Goal: Check status: Check status

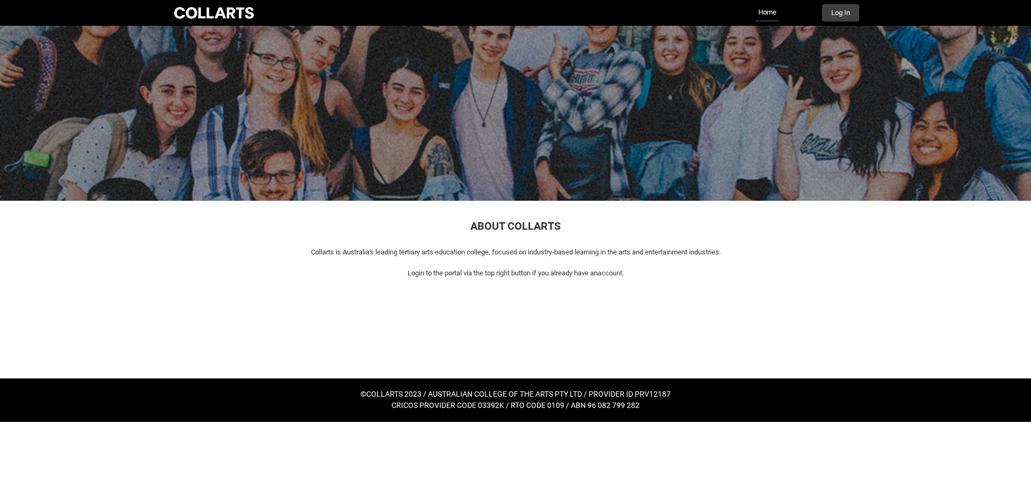
click at [838, 25] on div "Collarts Education Community Home More Log In" at bounding box center [515, 13] width 687 height 26
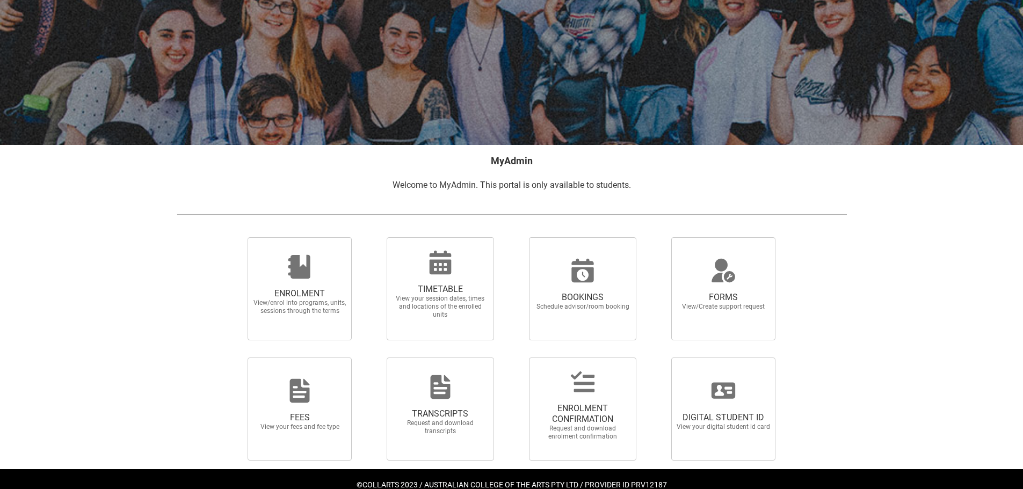
scroll to position [93, 0]
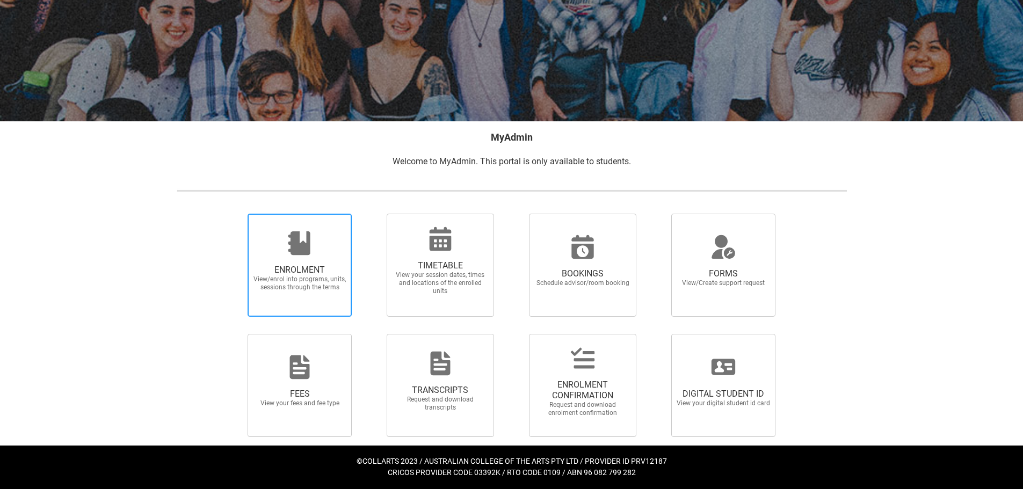
click at [295, 265] on span "ENROLMENT" at bounding box center [299, 270] width 94 height 11
click at [235, 214] on input "ENROLMENT View/enrol into programs, units, sessions through the terms" at bounding box center [234, 213] width 1 height 1
radio input "true"
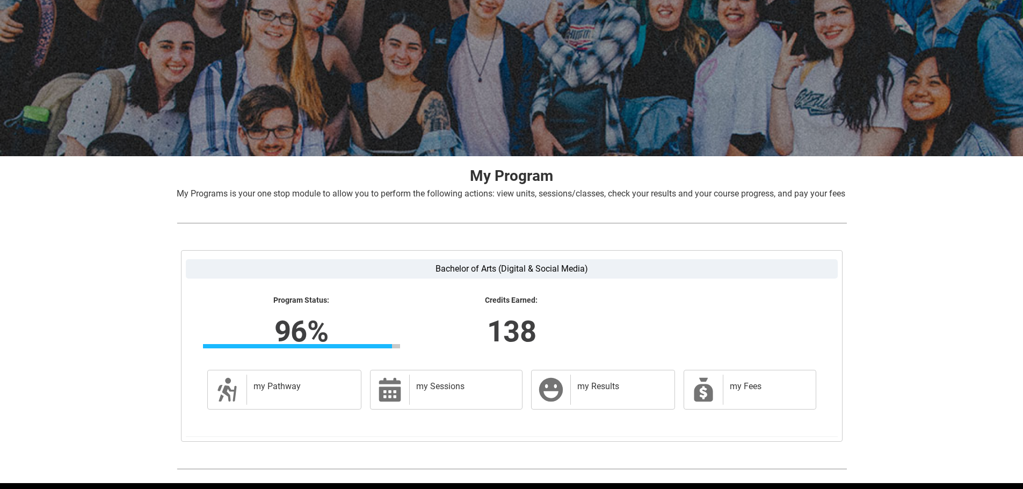
scroll to position [109, 0]
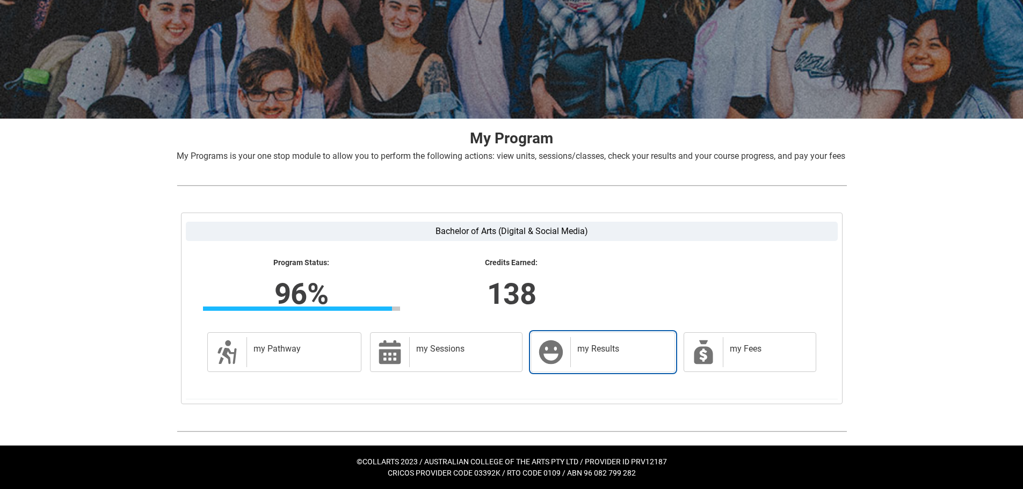
click at [574, 358] on div "my Results" at bounding box center [619, 352] width 99 height 30
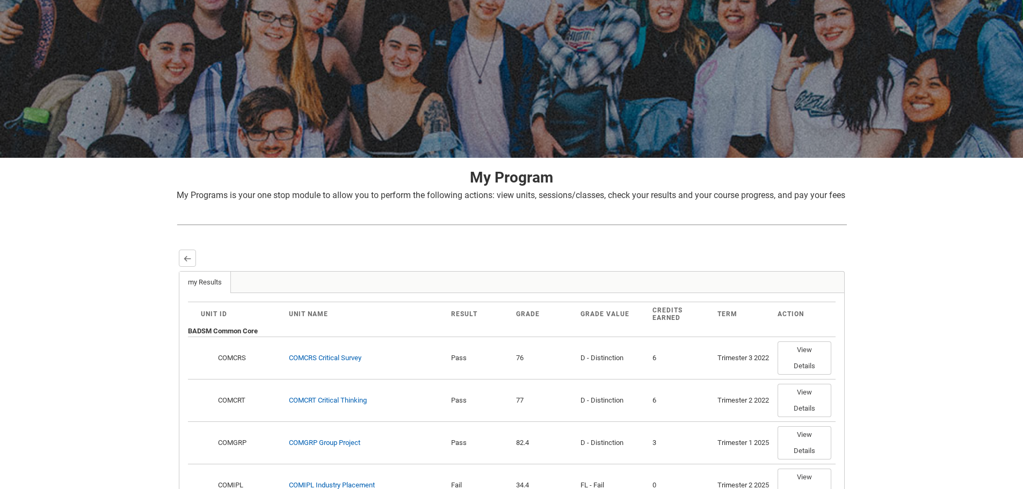
scroll to position [107, 0]
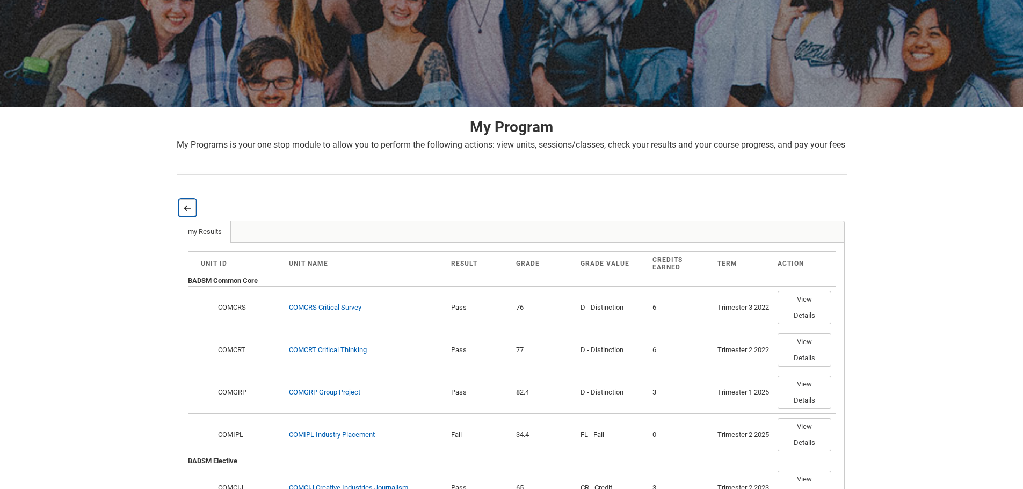
click at [185, 213] on button "Back" at bounding box center [187, 207] width 17 height 17
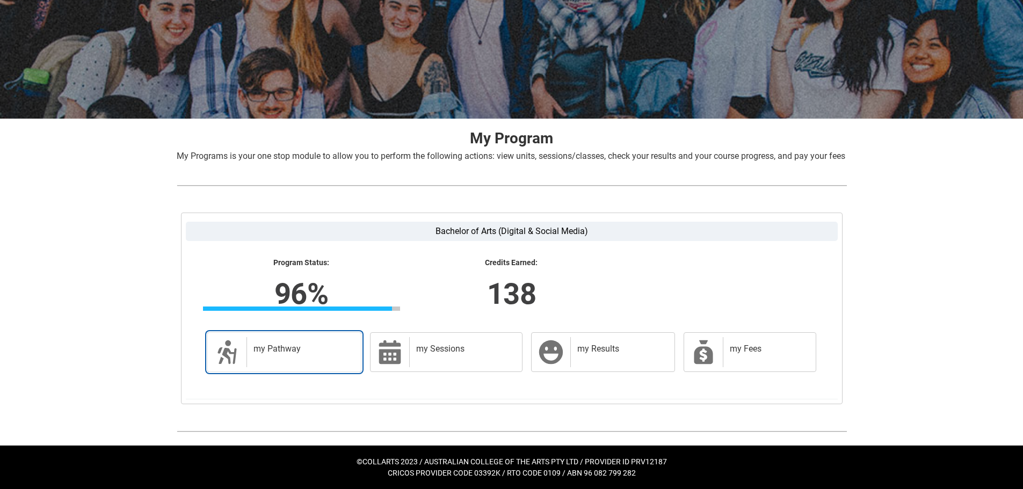
click at [336, 357] on div "my Pathway" at bounding box center [301, 352] width 111 height 30
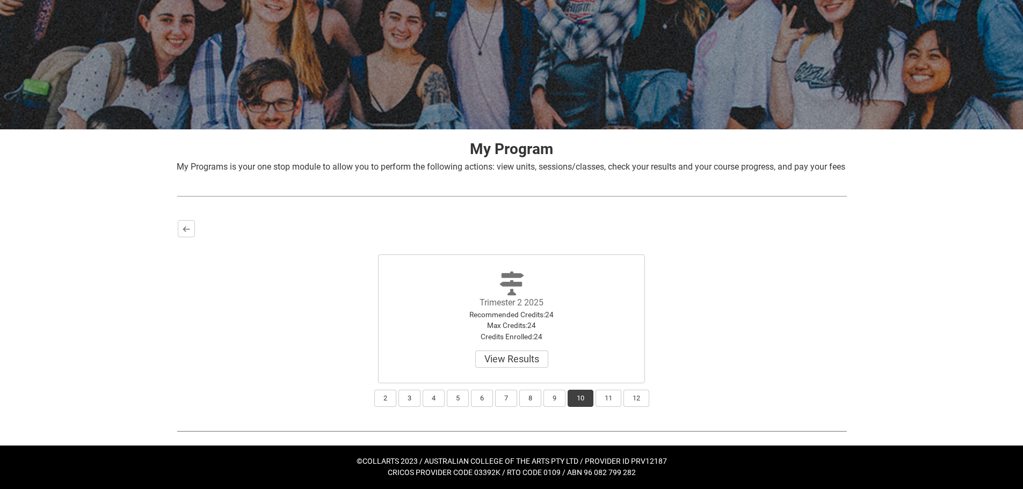
scroll to position [98, 0]
click at [536, 359] on button "View Results" at bounding box center [511, 359] width 73 height 17
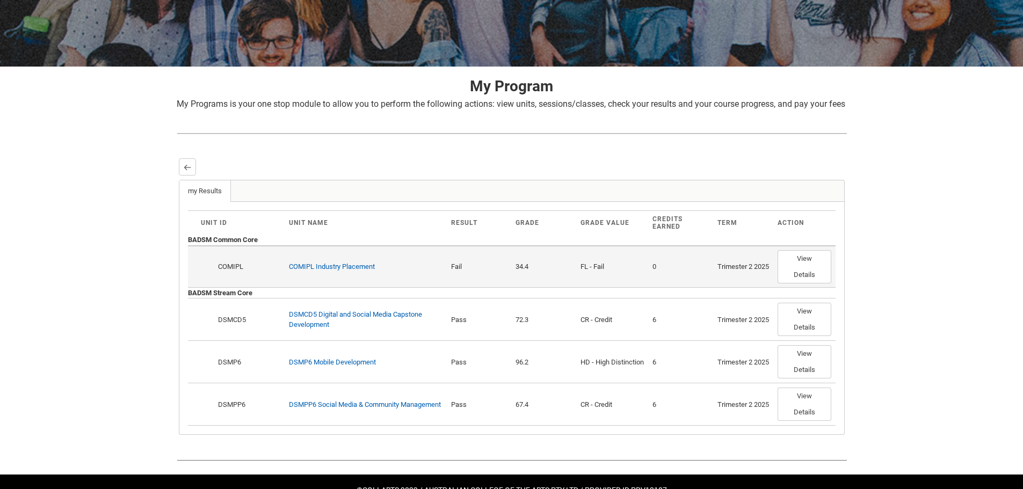
scroll to position [190, 0]
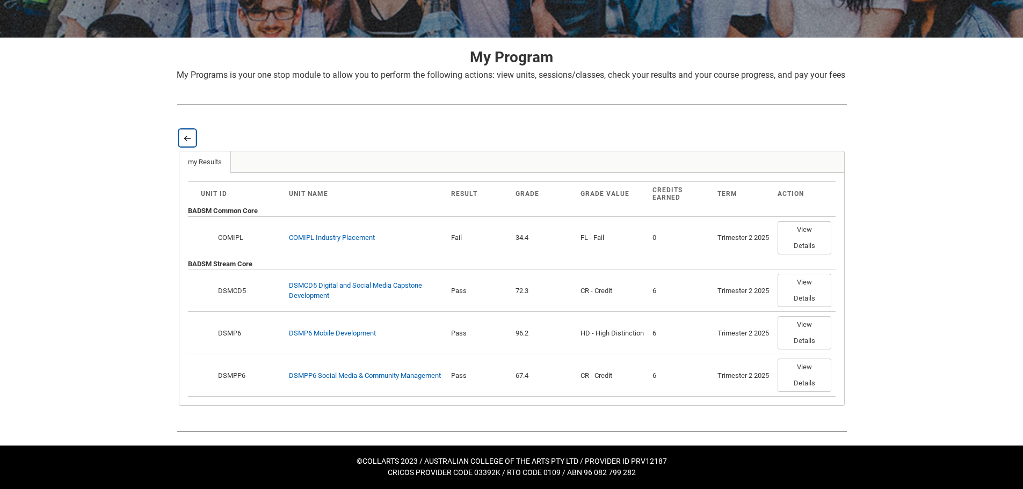
click at [186, 140] on lightning-primitive-icon "button" at bounding box center [188, 138] width 8 height 8
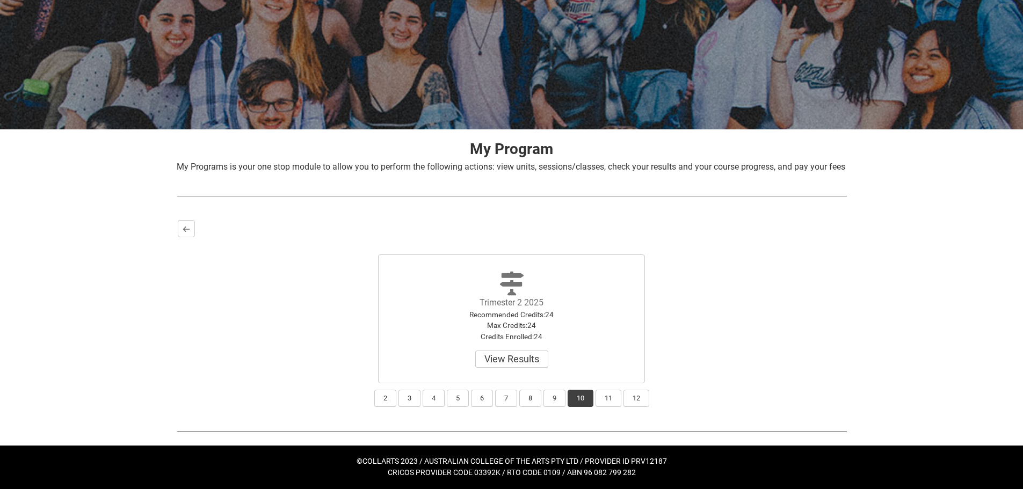
scroll to position [98, 0]
click at [603, 398] on button "11" at bounding box center [608, 398] width 26 height 17
click at [505, 353] on button "Select" at bounding box center [511, 359] width 45 height 17
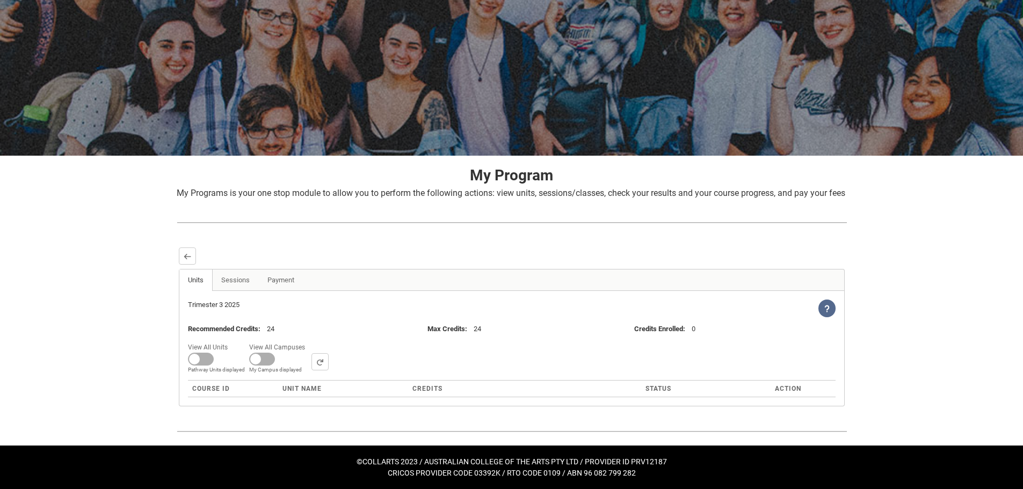
scroll to position [72, 0]
click at [187, 251] on button "Back" at bounding box center [187, 255] width 17 height 17
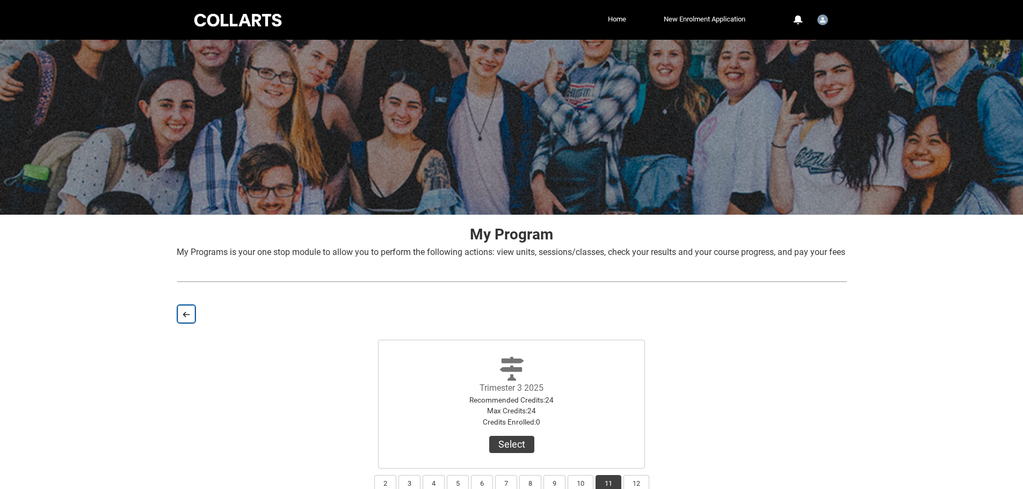
click at [188, 318] on lightning-primitive-icon "button" at bounding box center [187, 314] width 8 height 8
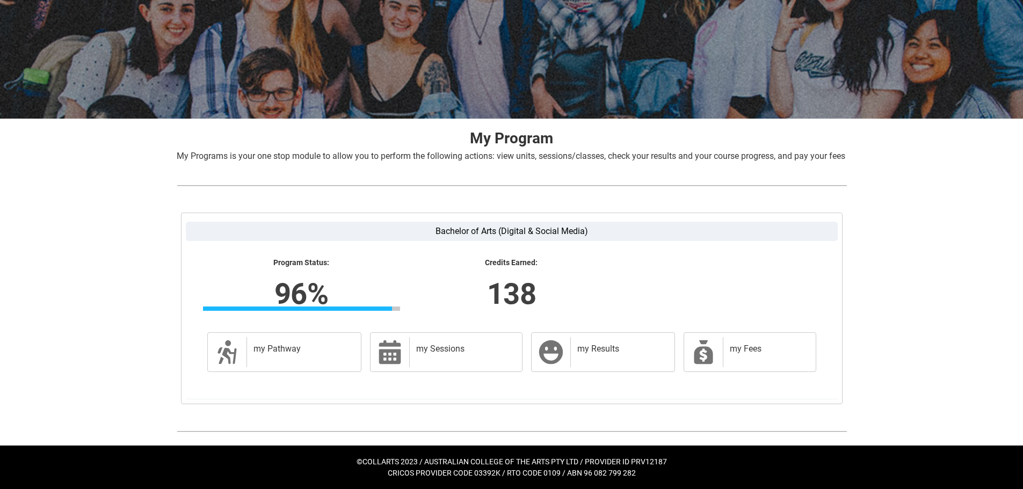
scroll to position [109, 0]
click at [788, 349] on h2 "my Fees" at bounding box center [767, 349] width 75 height 11
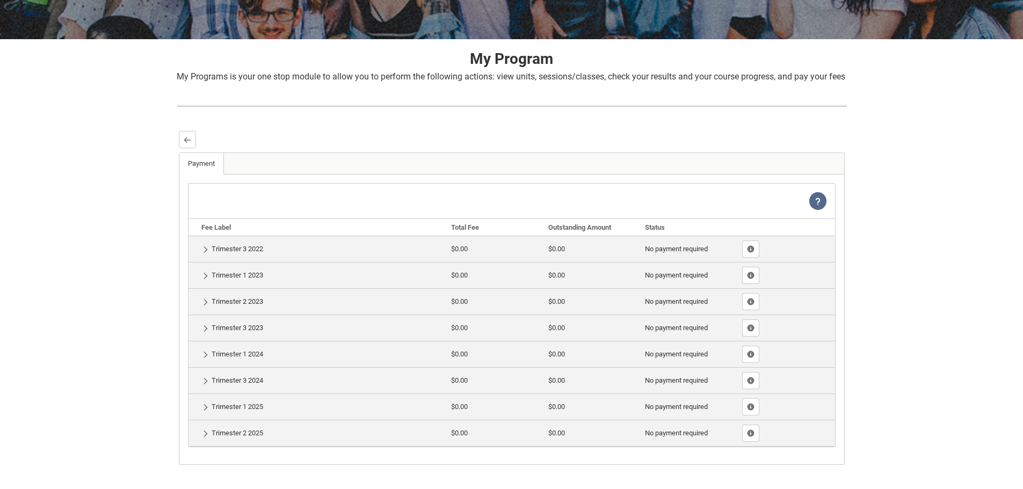
scroll to position [247, 0]
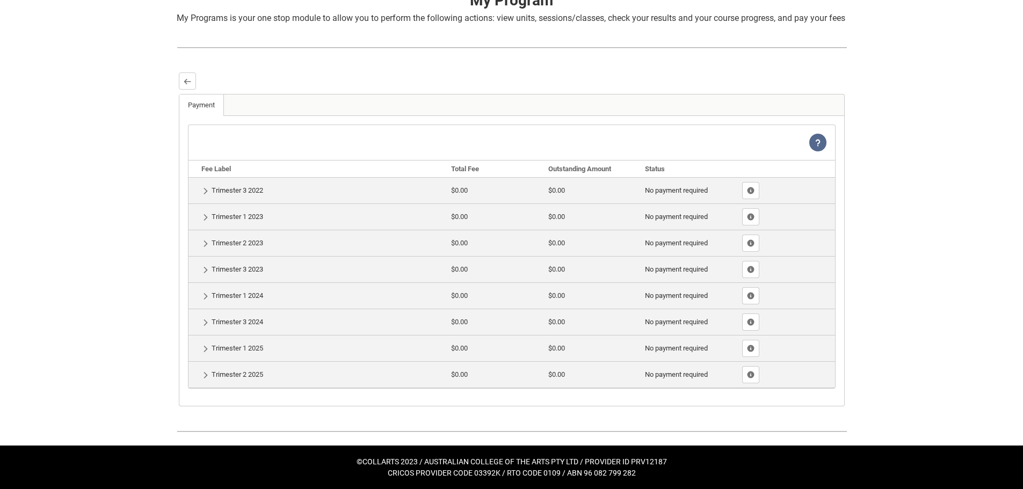
click at [223, 184] on td "Show Details Trimester 3 2022" at bounding box center [317, 190] width 259 height 26
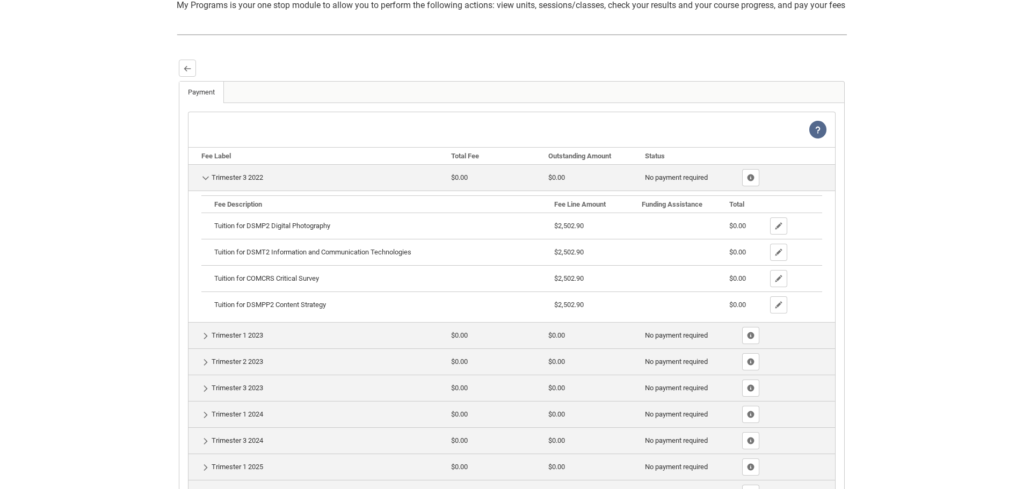
click at [345, 346] on td "Show Details Trimester 1 2023" at bounding box center [317, 335] width 259 height 26
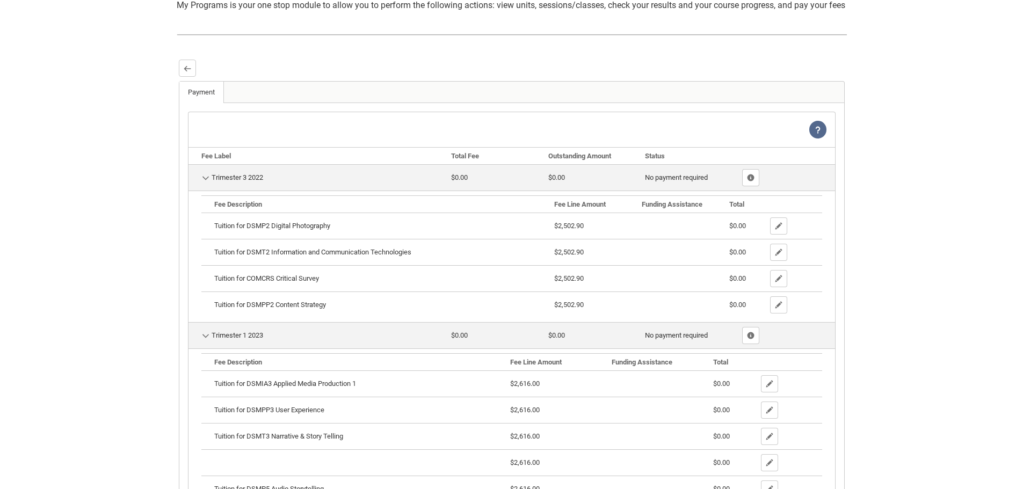
click at [351, 189] on td "Hide Details Trimester 3 2022" at bounding box center [317, 177] width 259 height 26
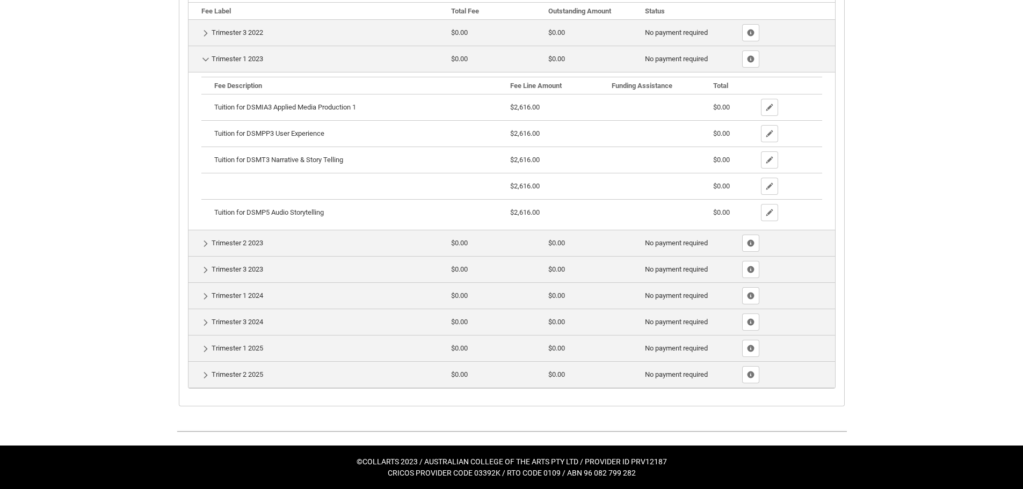
scroll to position [405, 0]
click at [506, 244] on td "$0.00" at bounding box center [495, 243] width 97 height 26
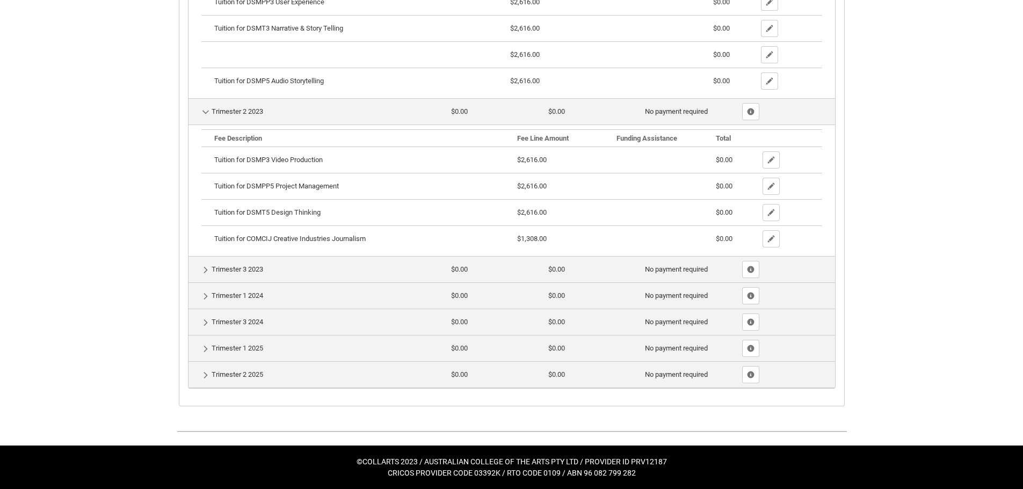
scroll to position [536, 0]
click at [298, 261] on td "Show Details Trimester 3 2023" at bounding box center [317, 269] width 259 height 26
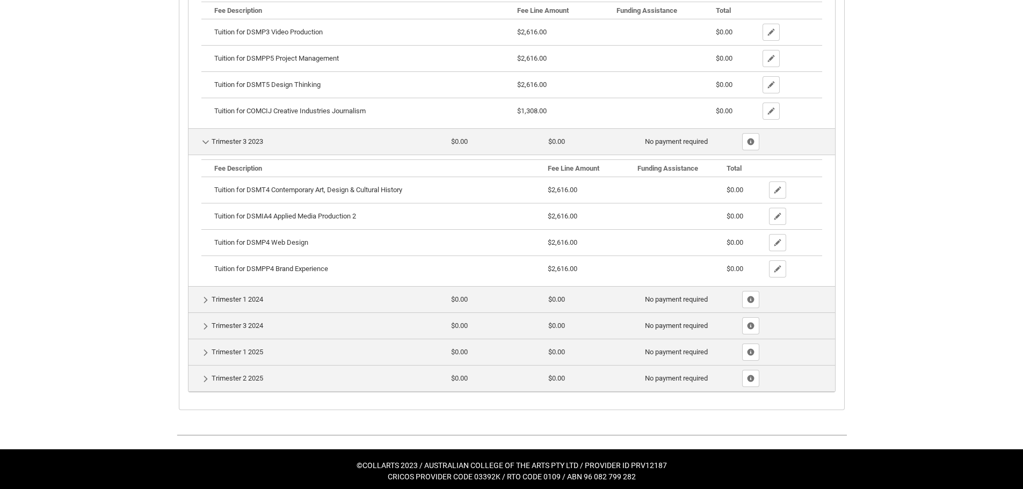
scroll to position [668, 0]
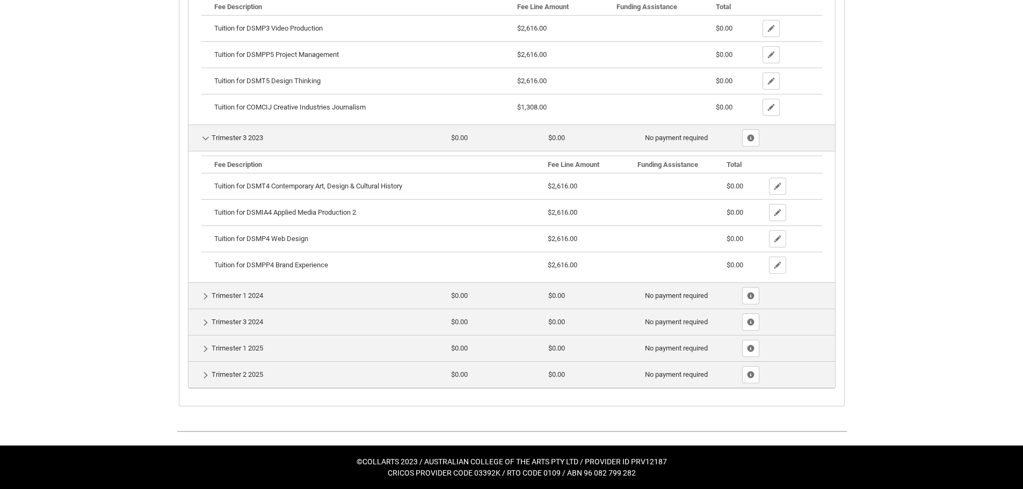
click at [500, 302] on td "$0.00" at bounding box center [495, 295] width 97 height 26
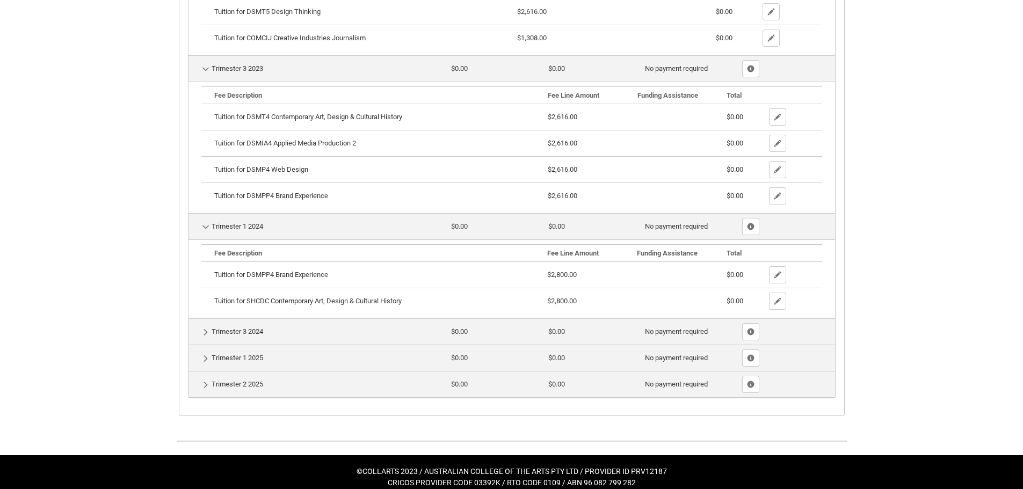
scroll to position [747, 0]
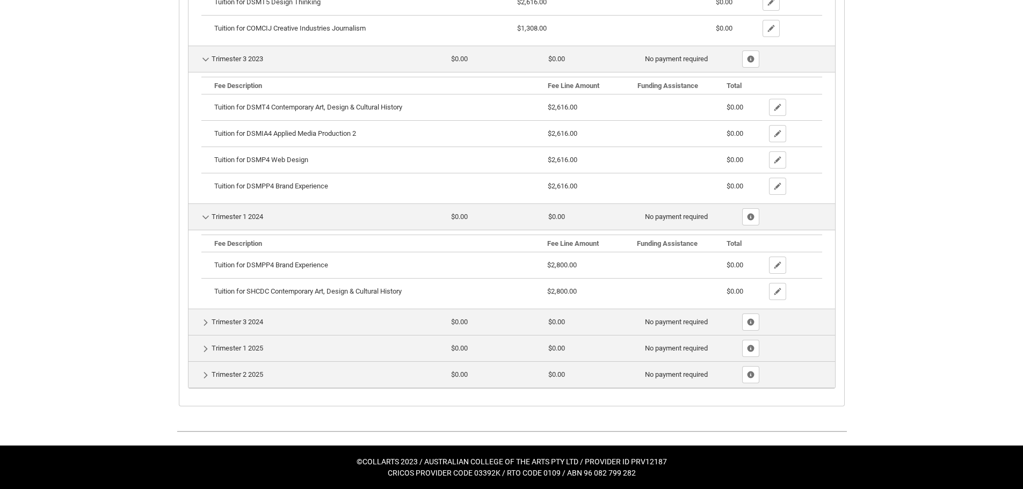
click at [429, 321] on td "Show Details Trimester 3 2024" at bounding box center [317, 322] width 259 height 26
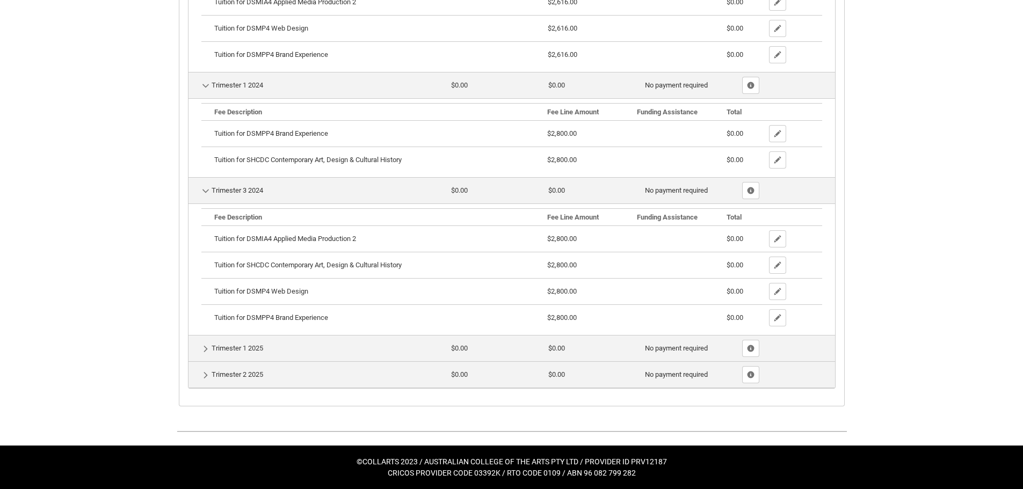
scroll to position [878, 0]
click at [290, 348] on td "Show Details Trimester 1 2025" at bounding box center [317, 348] width 259 height 26
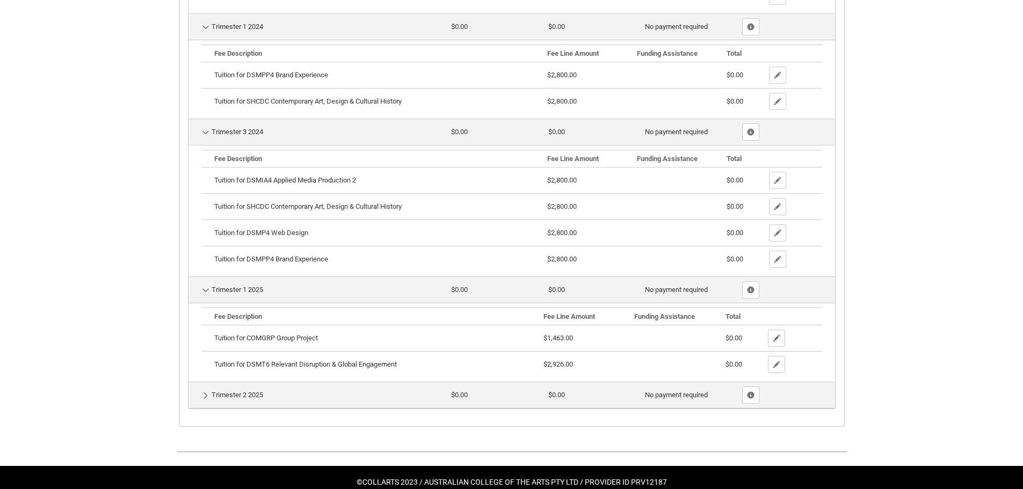
scroll to position [957, 0]
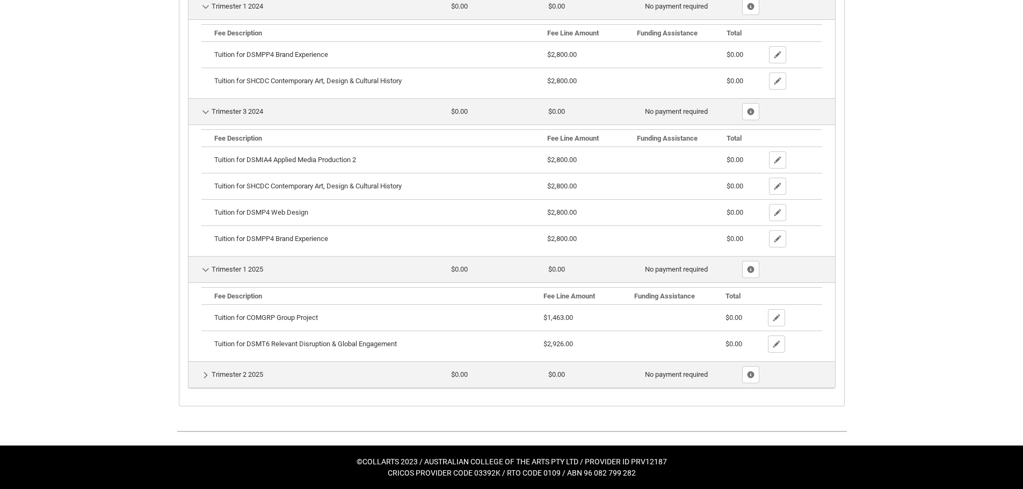
click at [359, 378] on td "Show Details Trimester 2 2025" at bounding box center [317, 374] width 259 height 26
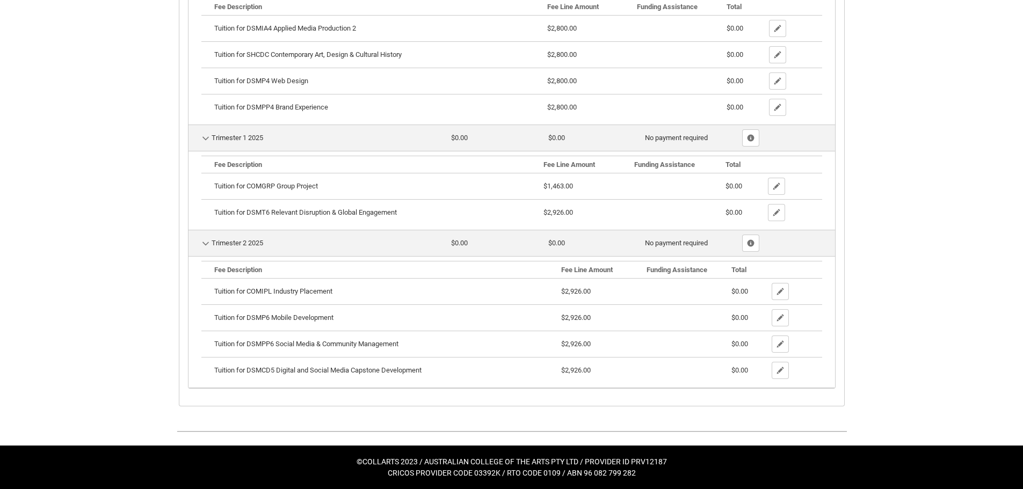
scroll to position [1089, 0]
